Goal: Transaction & Acquisition: Book appointment/travel/reservation

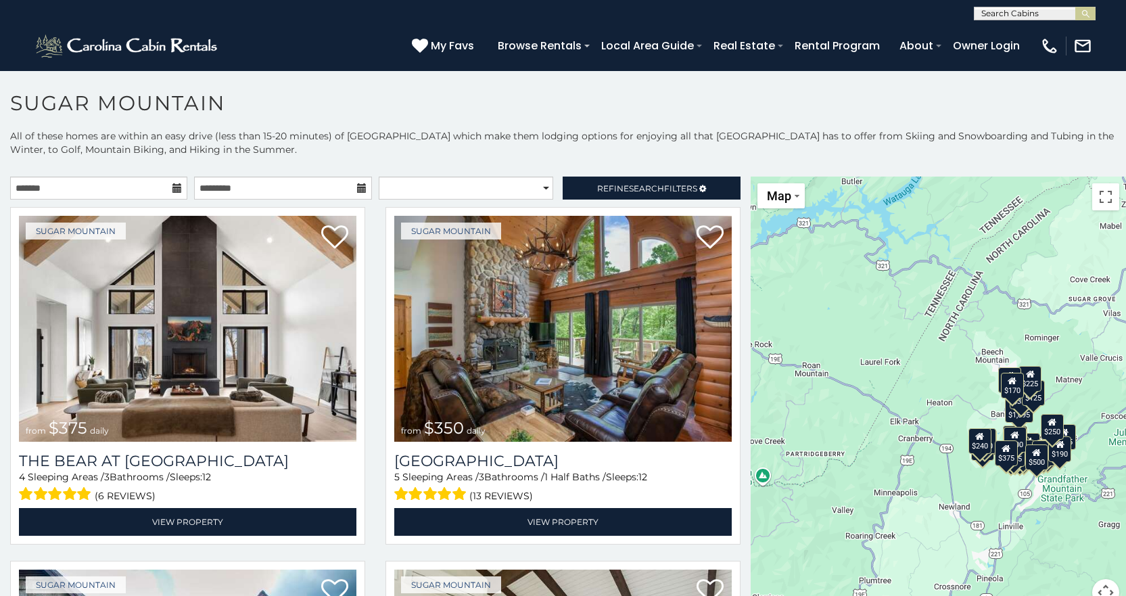
click at [357, 187] on icon at bounding box center [361, 187] width 9 height 9
click at [173, 185] on icon at bounding box center [177, 187] width 9 height 9
click at [147, 186] on input "text" at bounding box center [98, 188] width 177 height 23
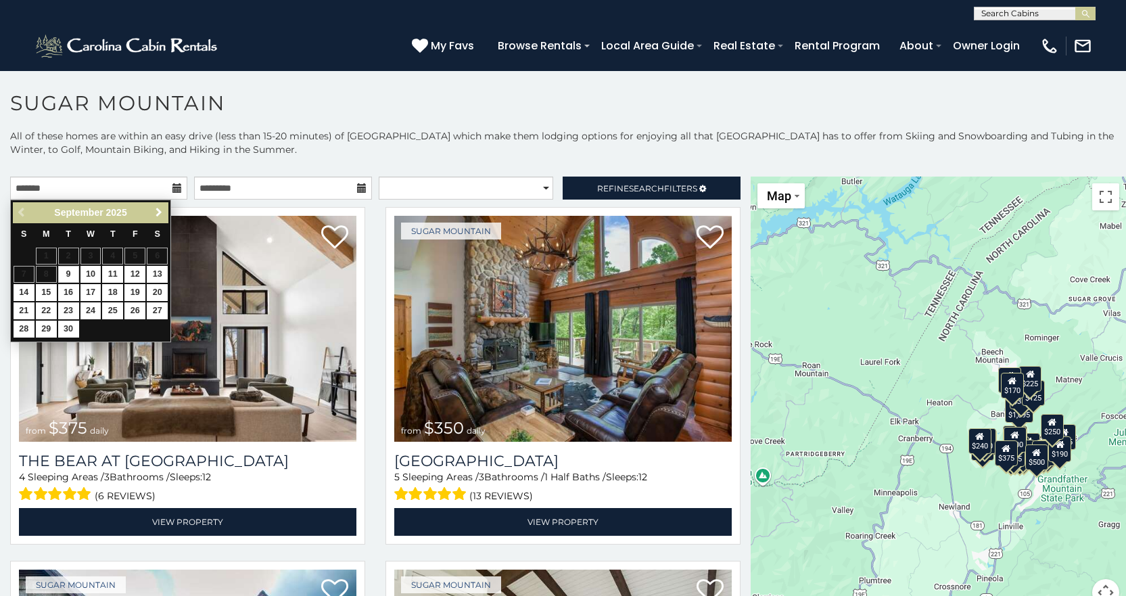
click at [156, 210] on span "Next" at bounding box center [159, 212] width 11 height 11
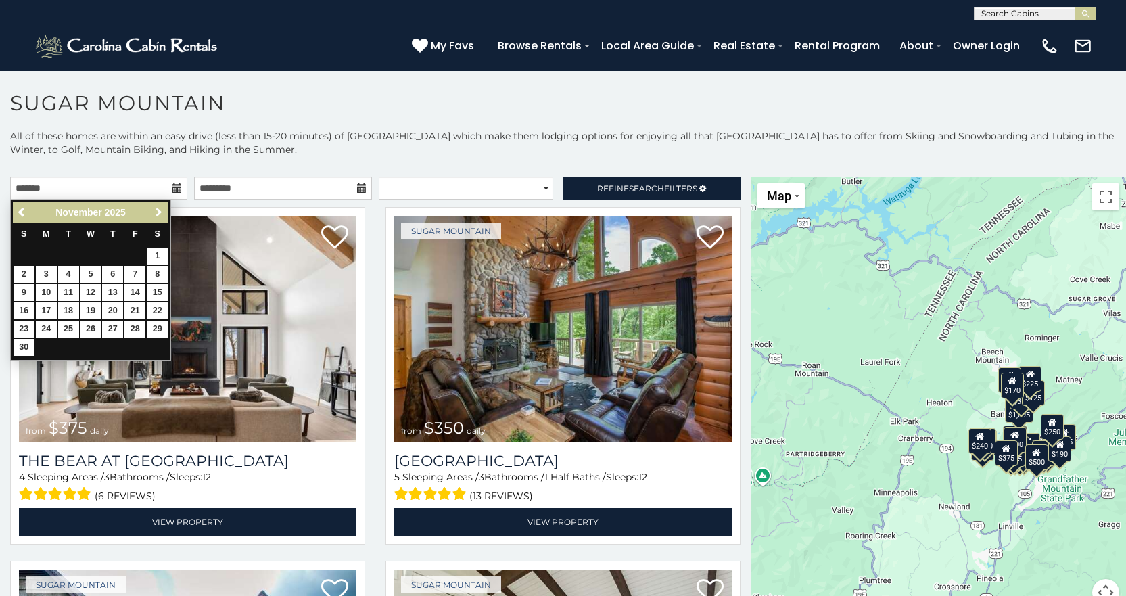
click at [156, 209] on span "Next" at bounding box center [159, 212] width 11 height 11
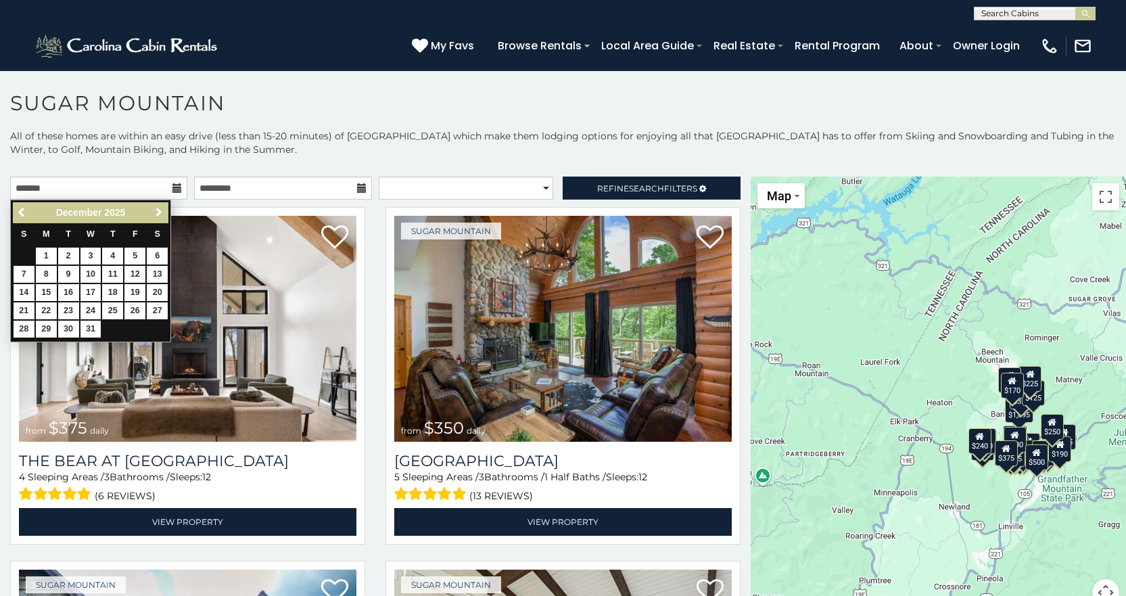
click at [156, 209] on span "Next" at bounding box center [159, 212] width 11 height 11
click at [22, 212] on span "Previous" at bounding box center [22, 212] width 11 height 11
click at [134, 308] on link "26" at bounding box center [134, 310] width 21 height 17
type input "**********"
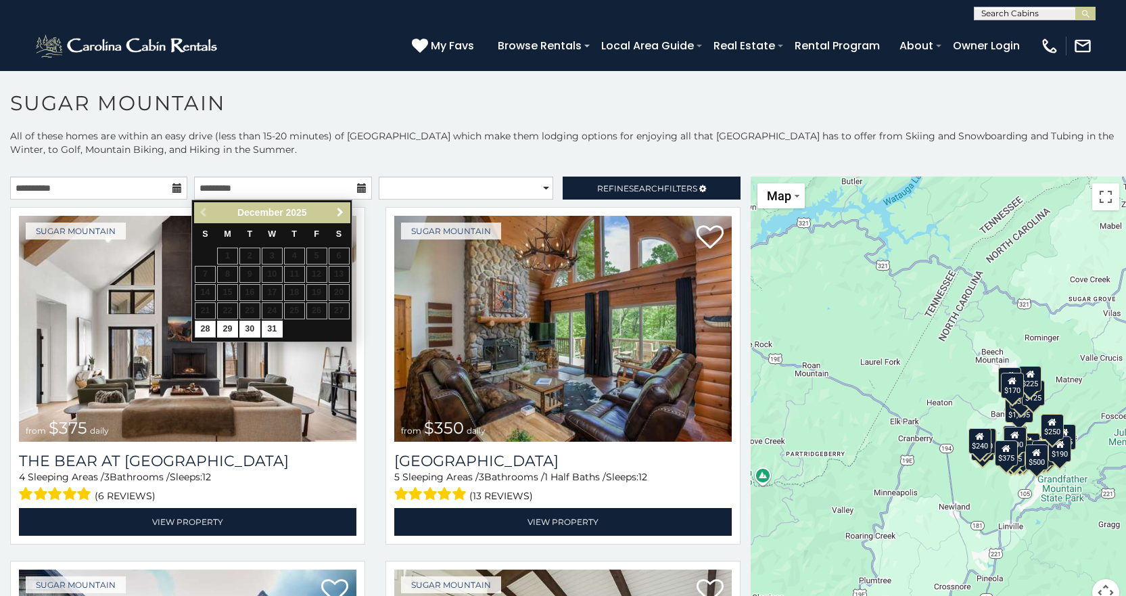
click at [341, 208] on span "Next" at bounding box center [340, 212] width 11 height 11
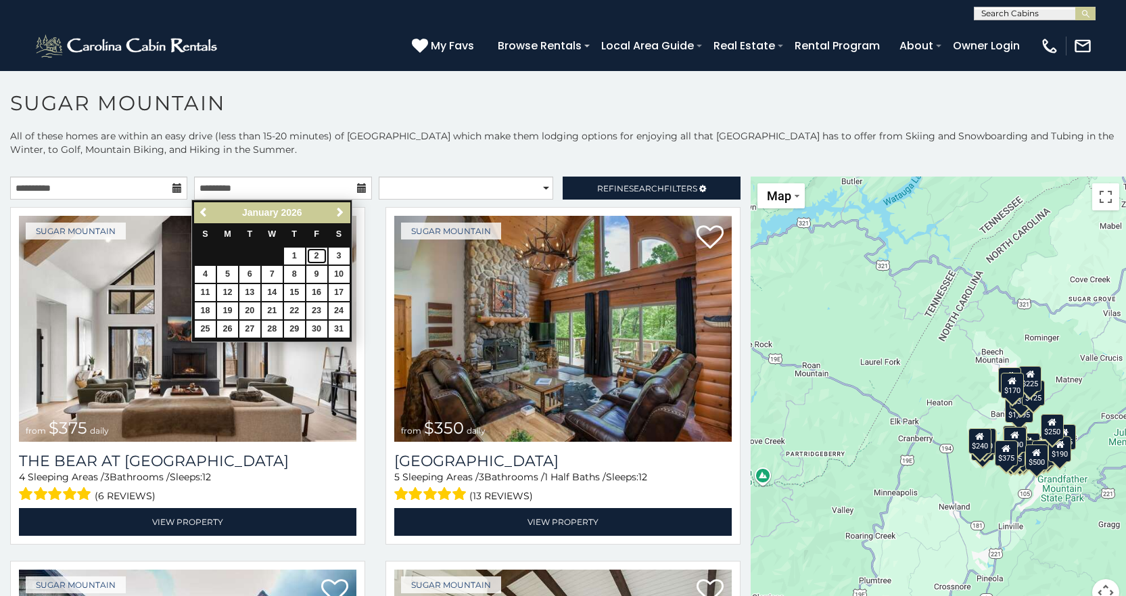
click at [317, 255] on link "2" at bounding box center [316, 256] width 21 height 17
type input "**********"
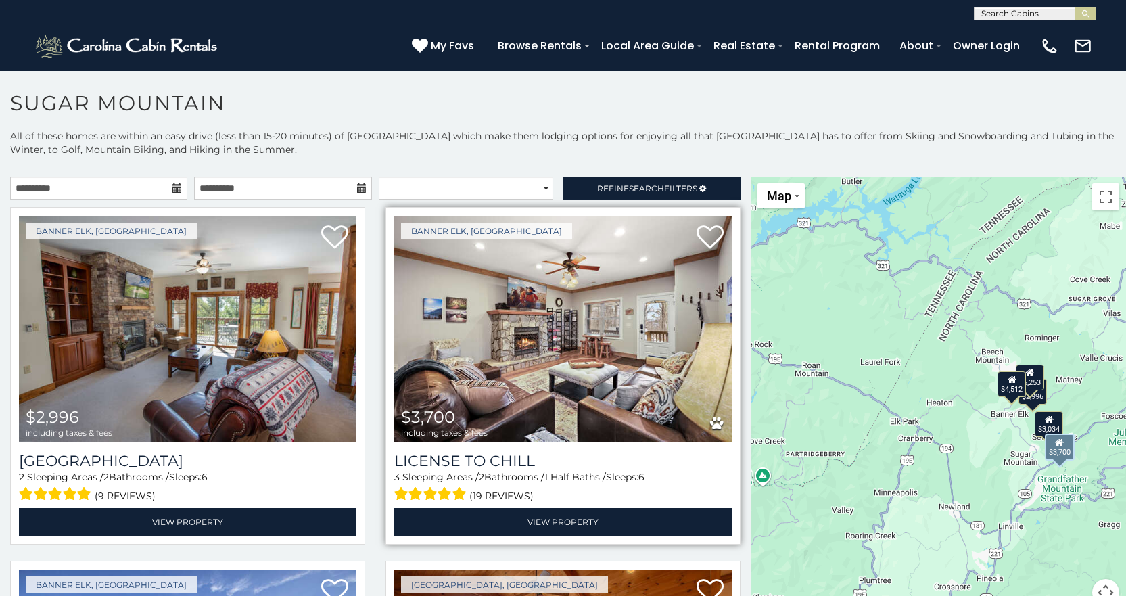
scroll to position [7, 0]
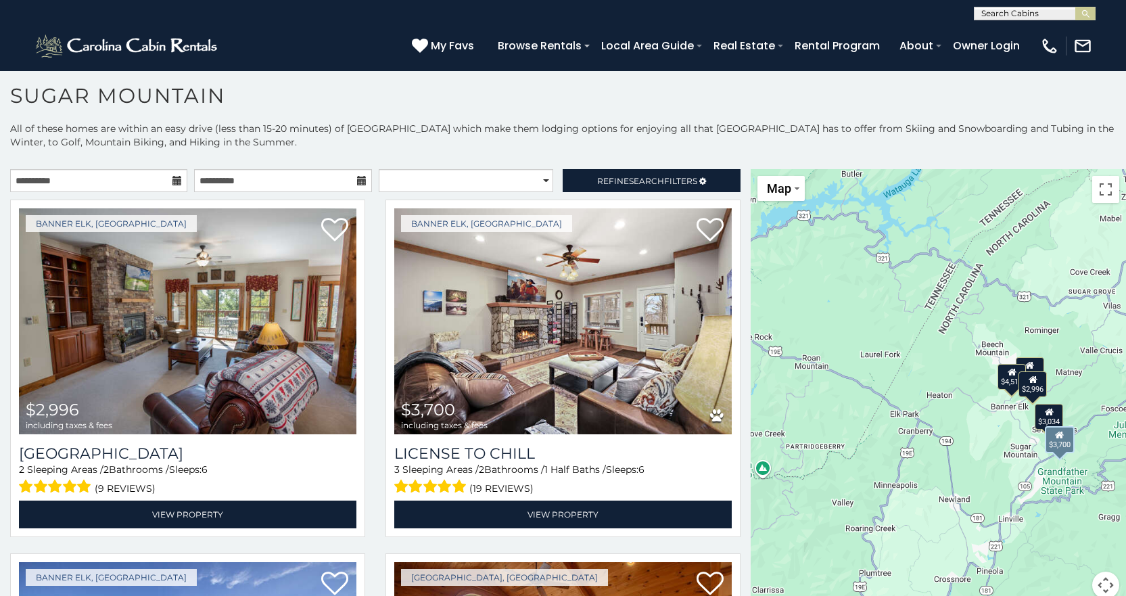
click at [736, 424] on div "Banner Elk, [GEOGRAPHIC_DATA] $3,700 including taxes & fees License to [GEOGRAP…" at bounding box center [562, 373] width 375 height 346
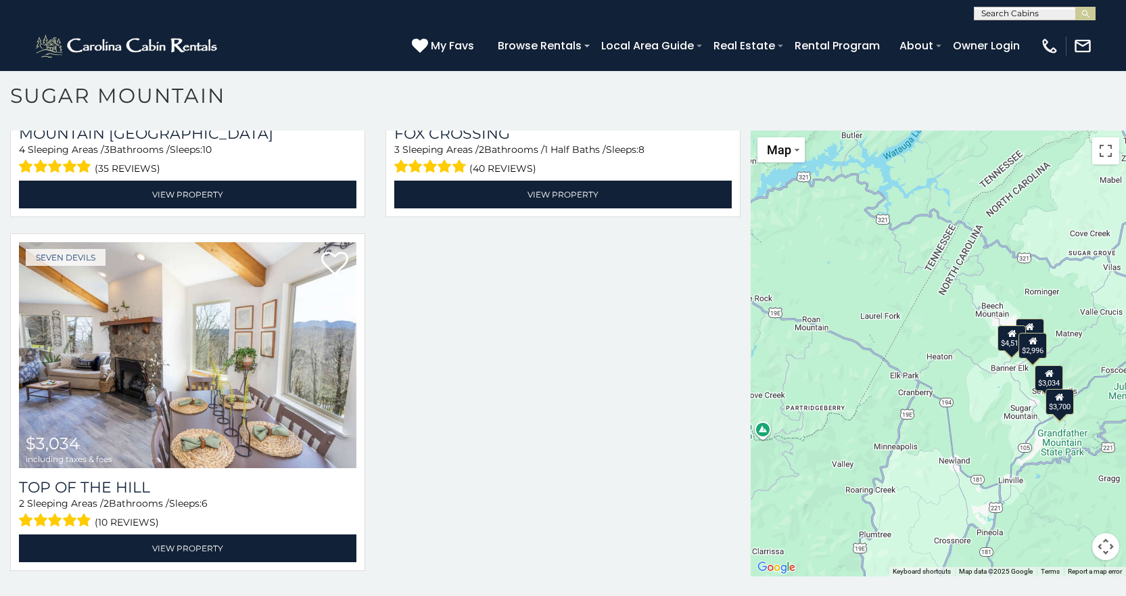
scroll to position [39, 0]
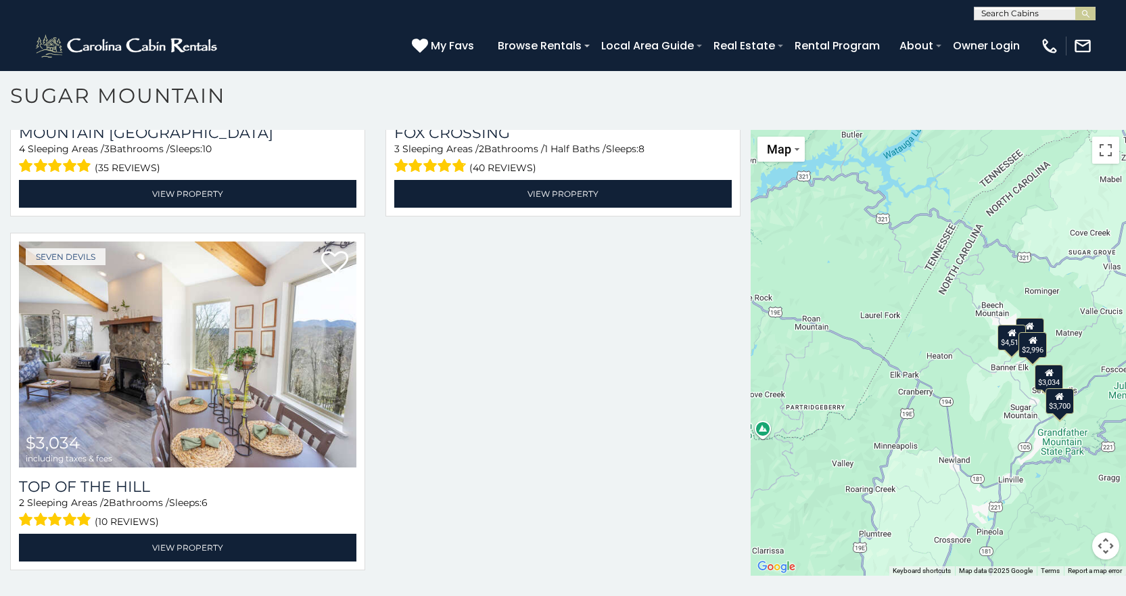
click at [1025, 348] on div "$2,996" at bounding box center [1033, 345] width 28 height 26
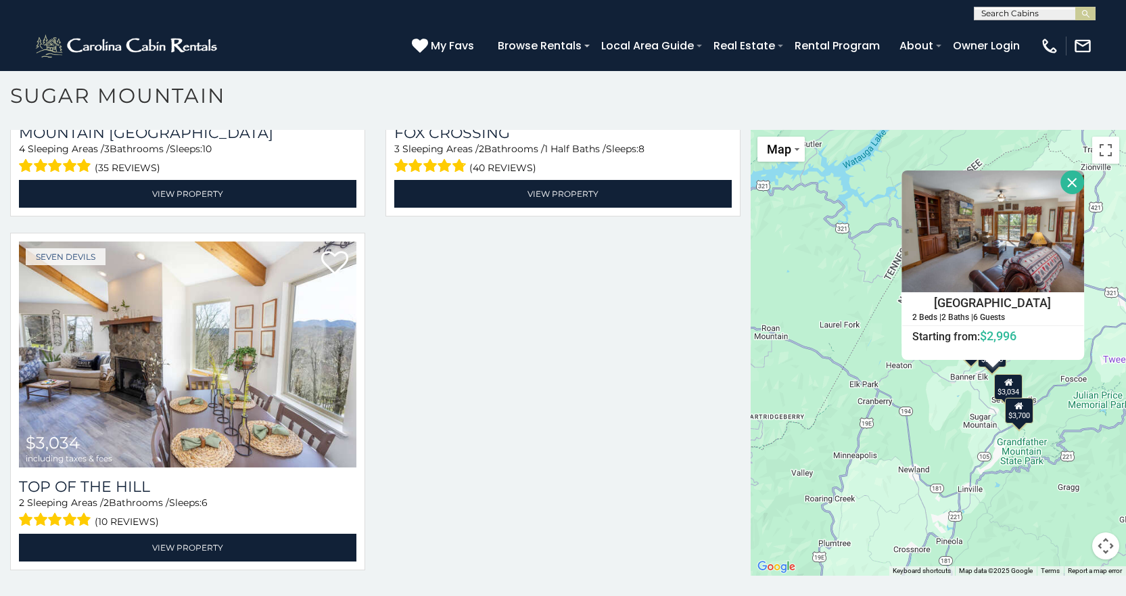
click at [969, 381] on div "$2,996 $3,700 $5,253 $4,512 $3,034 [GEOGRAPHIC_DATA] 2 Beds | 2 Baths | 6 Guest…" at bounding box center [938, 353] width 375 height 446
click at [1063, 180] on button "Close" at bounding box center [1073, 182] width 24 height 24
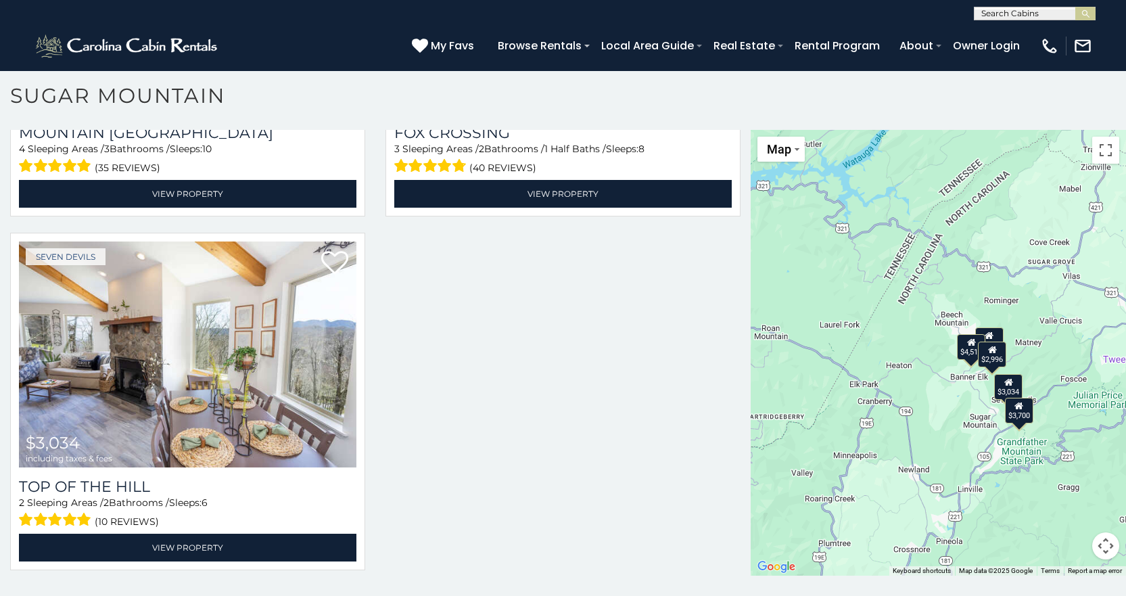
click at [964, 356] on div "$4,512" at bounding box center [972, 347] width 28 height 26
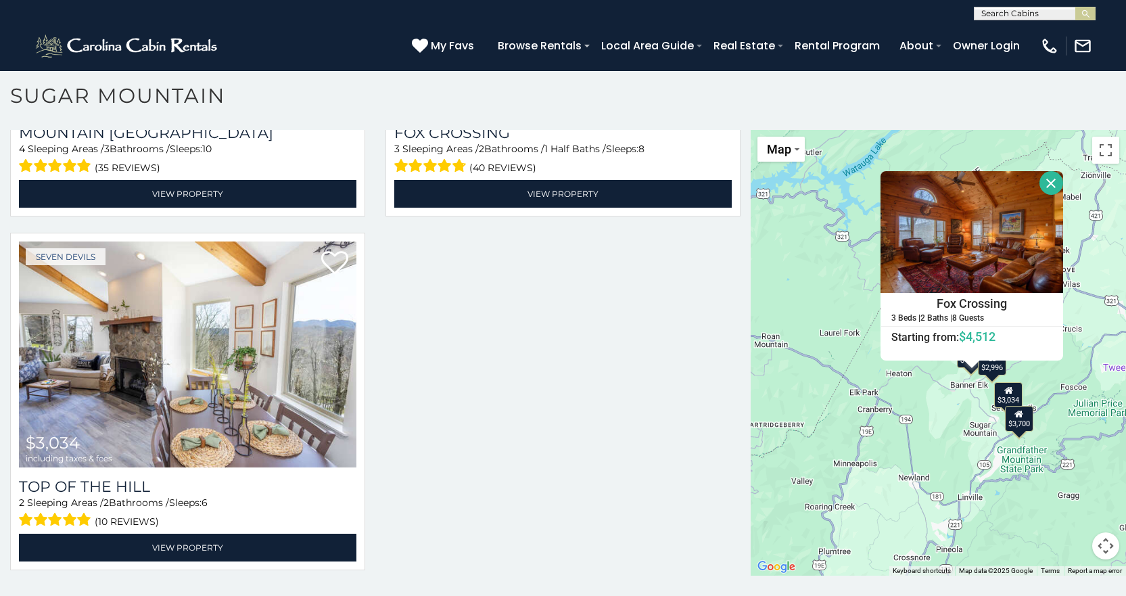
click at [1041, 184] on button "Close" at bounding box center [1052, 183] width 24 height 24
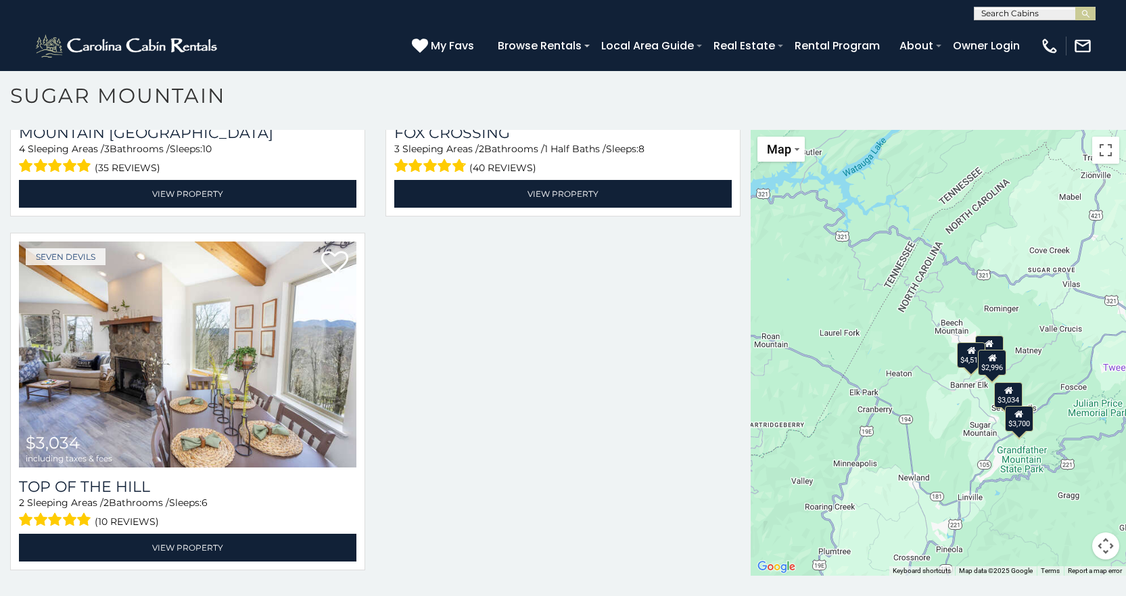
click at [995, 340] on div "$5,253" at bounding box center [990, 349] width 28 height 26
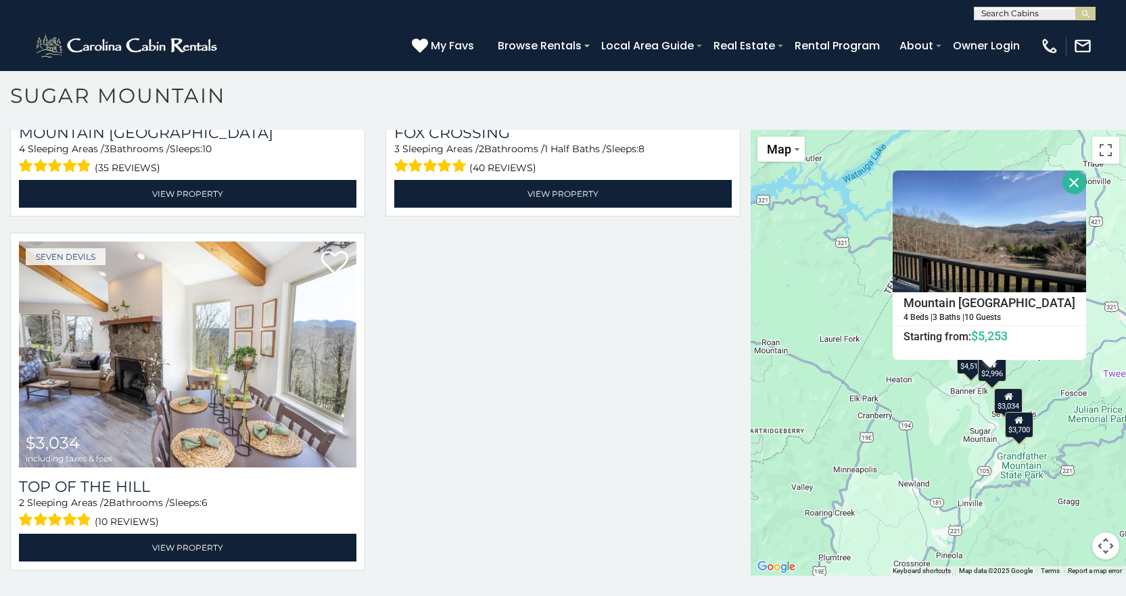
click at [1067, 184] on button "Close" at bounding box center [1075, 182] width 24 height 24
